Goal: Navigation & Orientation: Understand site structure

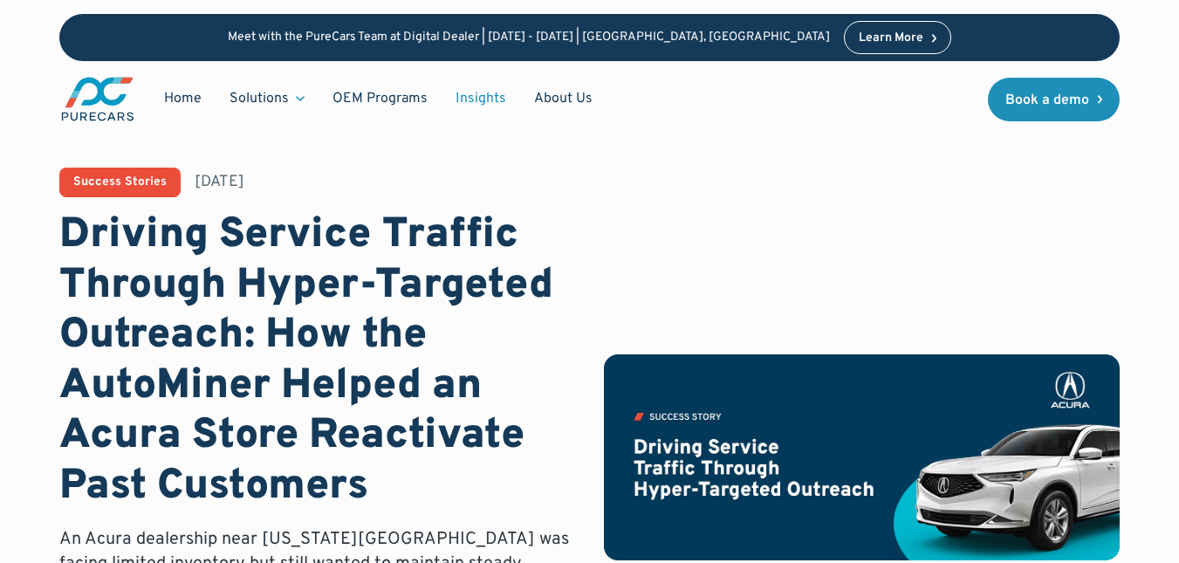
drag, startPoint x: 109, startPoint y: 91, endPoint x: 142, endPoint y: 102, distance: 35.1
click at [109, 91] on img "main" at bounding box center [97, 99] width 77 height 48
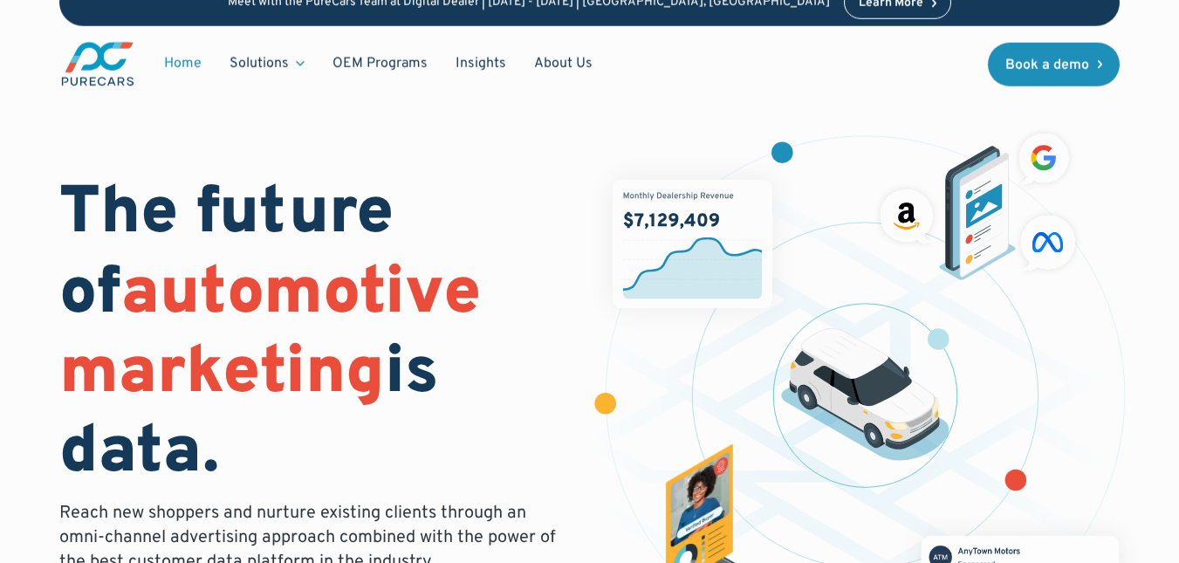
scroll to position [87, 0]
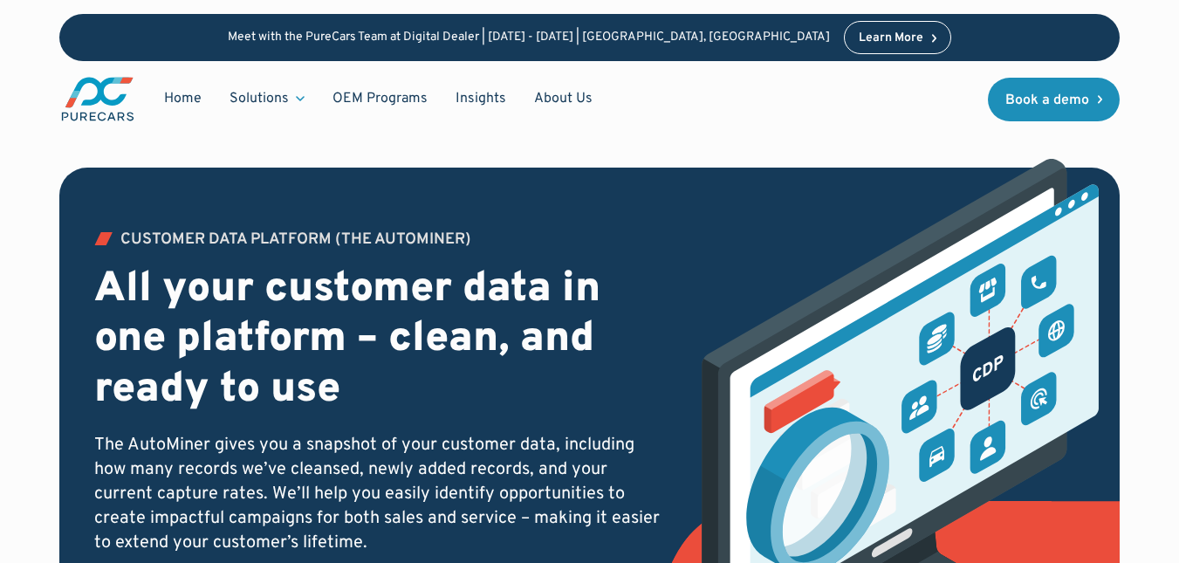
drag, startPoint x: 26, startPoint y: 3, endPoint x: 41, endPoint y: 17, distance: 21.0
click at [26, 3] on div "Meet with the PureCars Team at Digital Dealer | October 14th - October 15th | L…" at bounding box center [589, 68] width 1179 height 137
drag, startPoint x: 46, startPoint y: 63, endPoint x: 139, endPoint y: 117, distance: 107.2
click at [139, 117] on div "Meet with the PureCars Team at Digital Dealer | October 14th - October 15th | L…" at bounding box center [589, 68] width 1179 height 137
click at [150, 133] on div "Home Solutions Solutions for Dealers Overview PureCars offers everything dealer…" at bounding box center [589, 99] width 1061 height 76
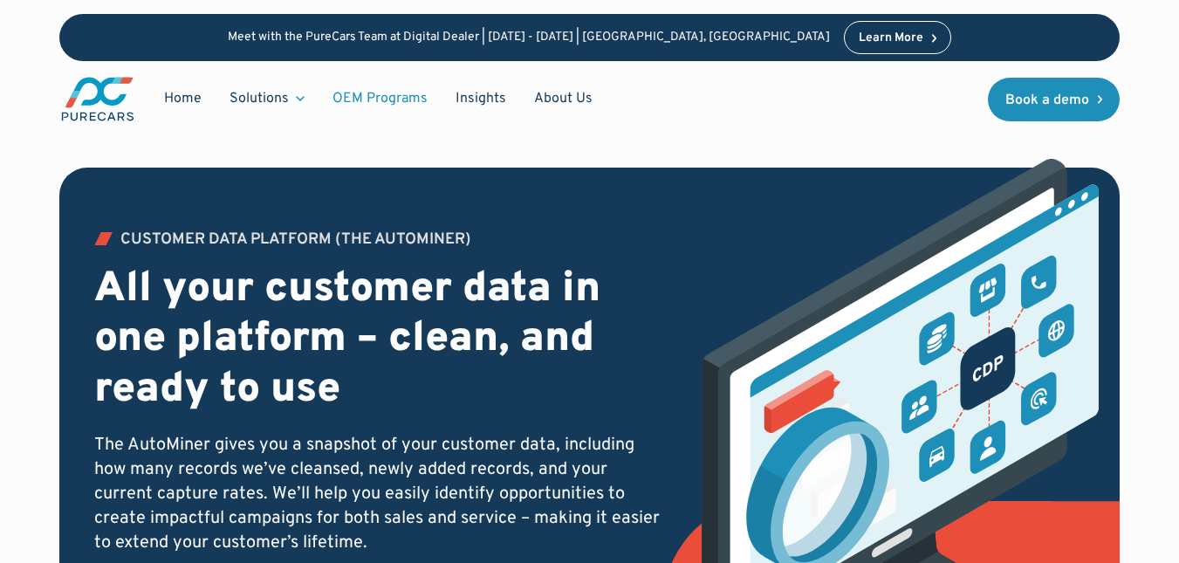
click at [377, 97] on link "OEM Programs" at bounding box center [380, 98] width 123 height 33
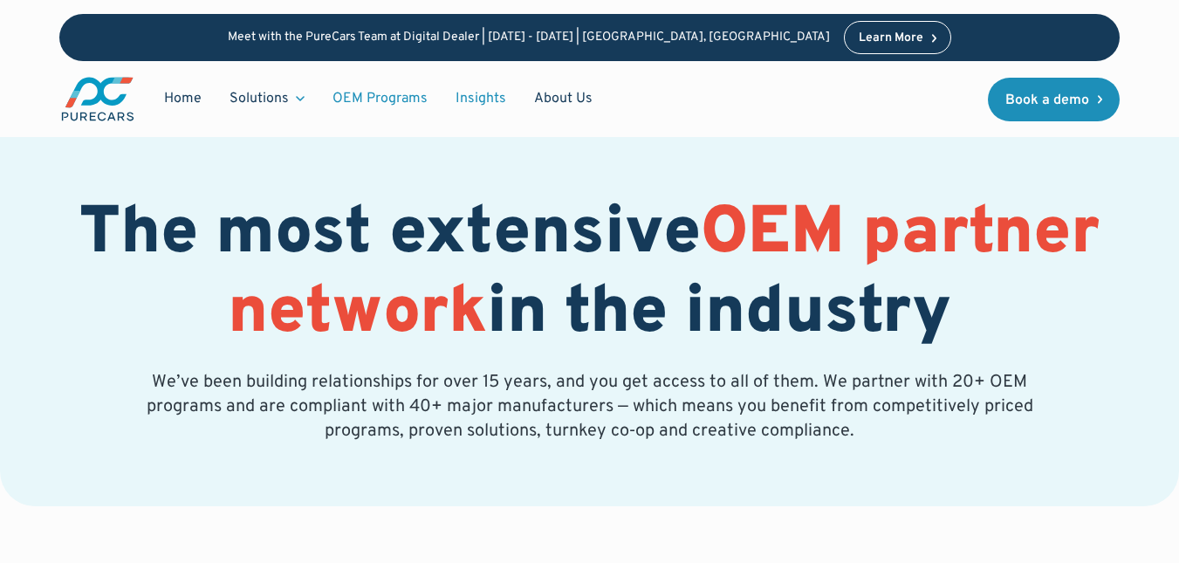
click at [490, 99] on link "Insights" at bounding box center [481, 98] width 79 height 33
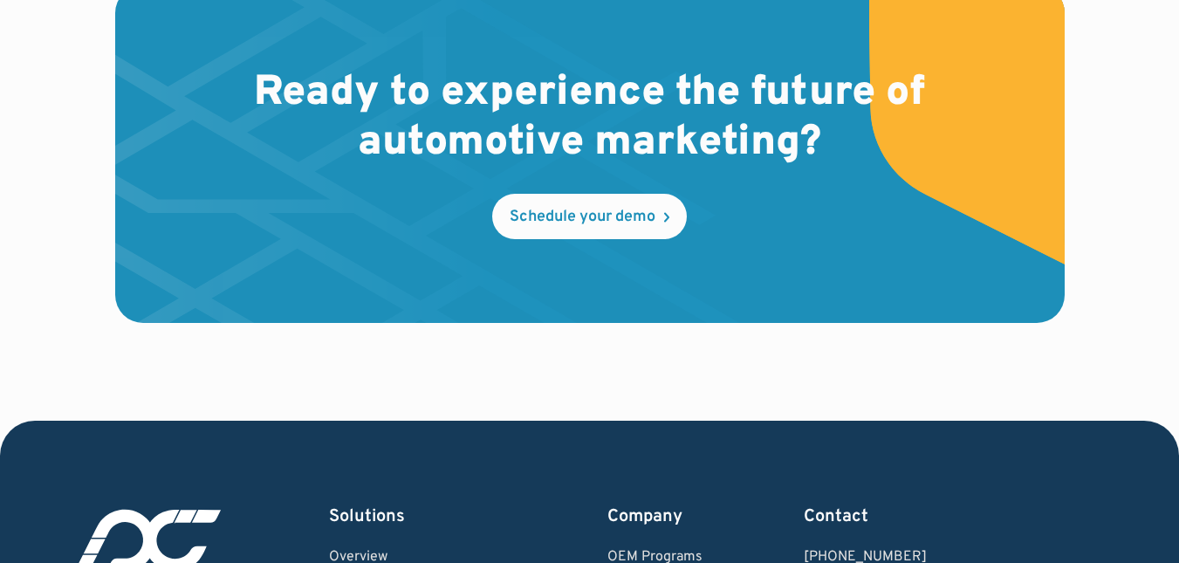
scroll to position [4888, 0]
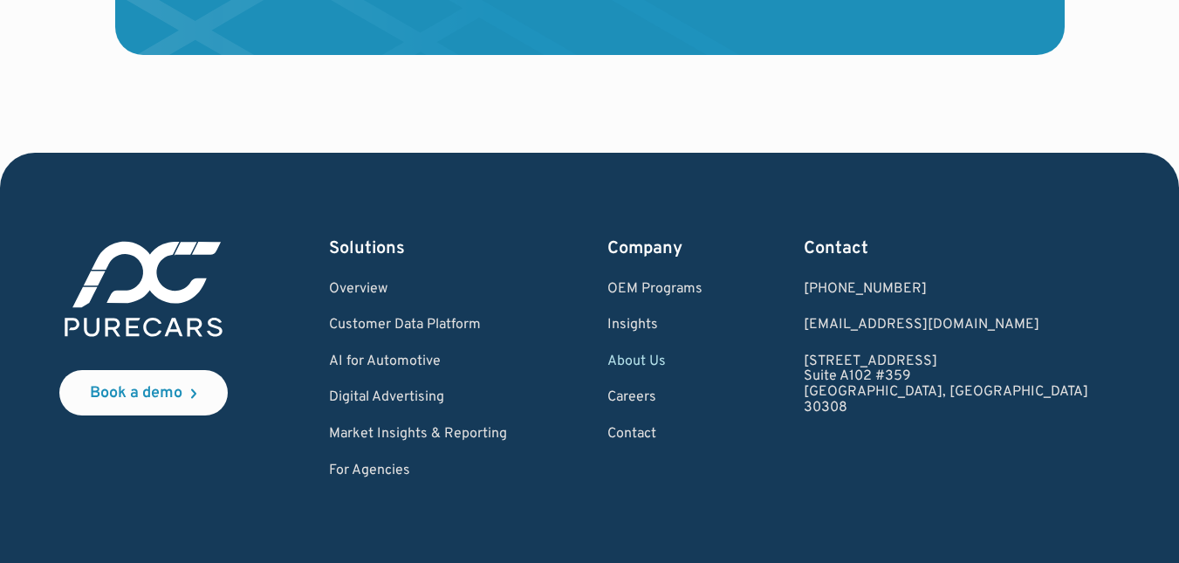
drag, startPoint x: 63, startPoint y: 205, endPoint x: 250, endPoint y: 327, distance: 223.2
click at [250, 333] on div "Book a demo Solutions Overview Customer Data Platform AI for Automotive Digital…" at bounding box center [589, 412] width 1061 height 519
click at [286, 388] on div "Book a demo Solutions Overview Customer Data Platform AI for Automotive Digital…" at bounding box center [589, 358] width 1061 height 243
